Goal: Book appointment/travel/reservation

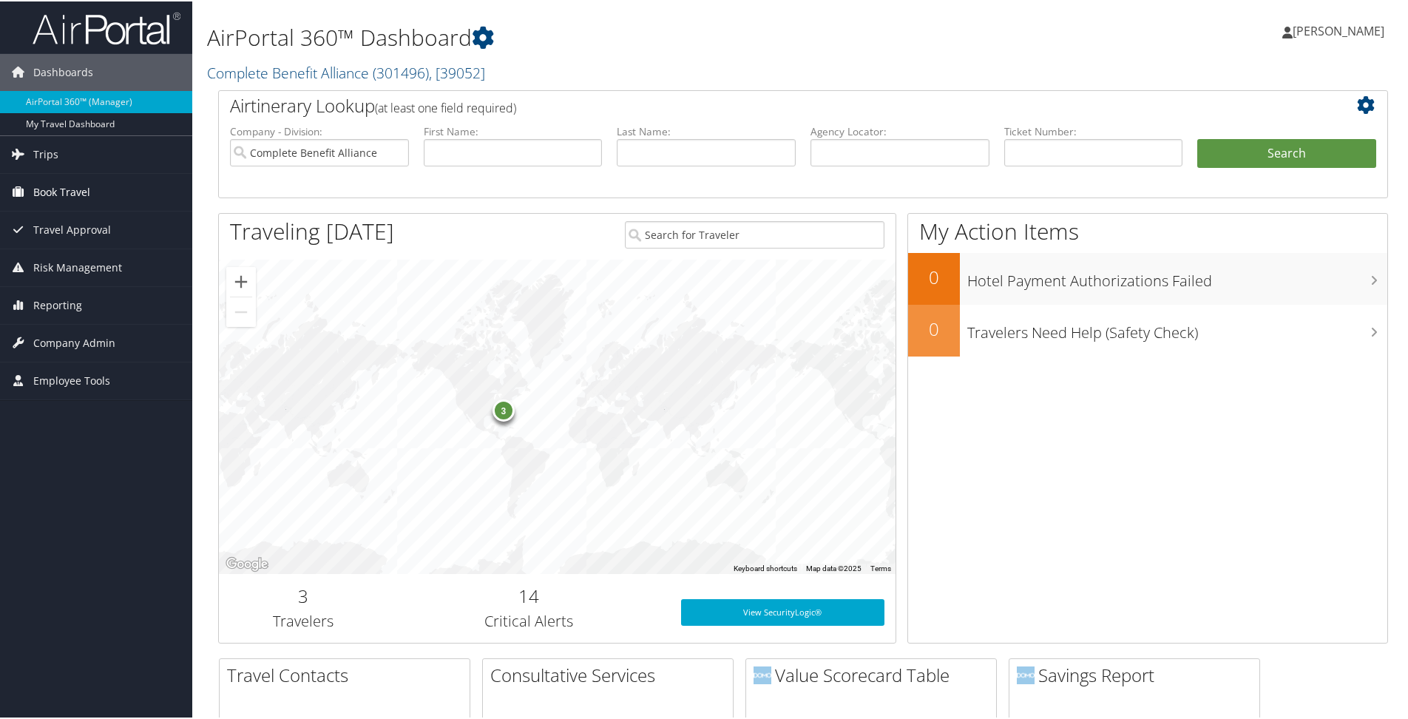
click at [63, 195] on span "Book Travel" at bounding box center [61, 190] width 57 height 37
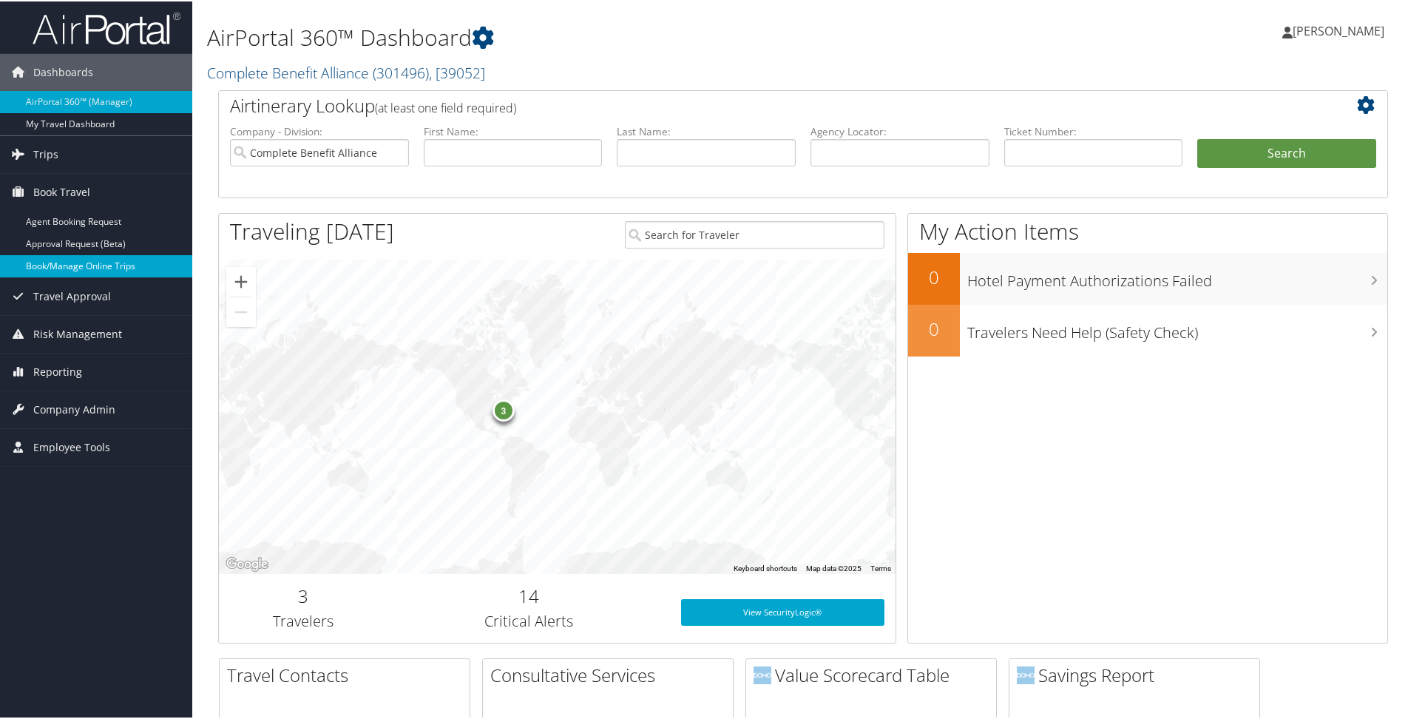
click at [64, 267] on link "Book/Manage Online Trips" at bounding box center [96, 265] width 192 height 22
